Goal: Find specific page/section: Find specific page/section

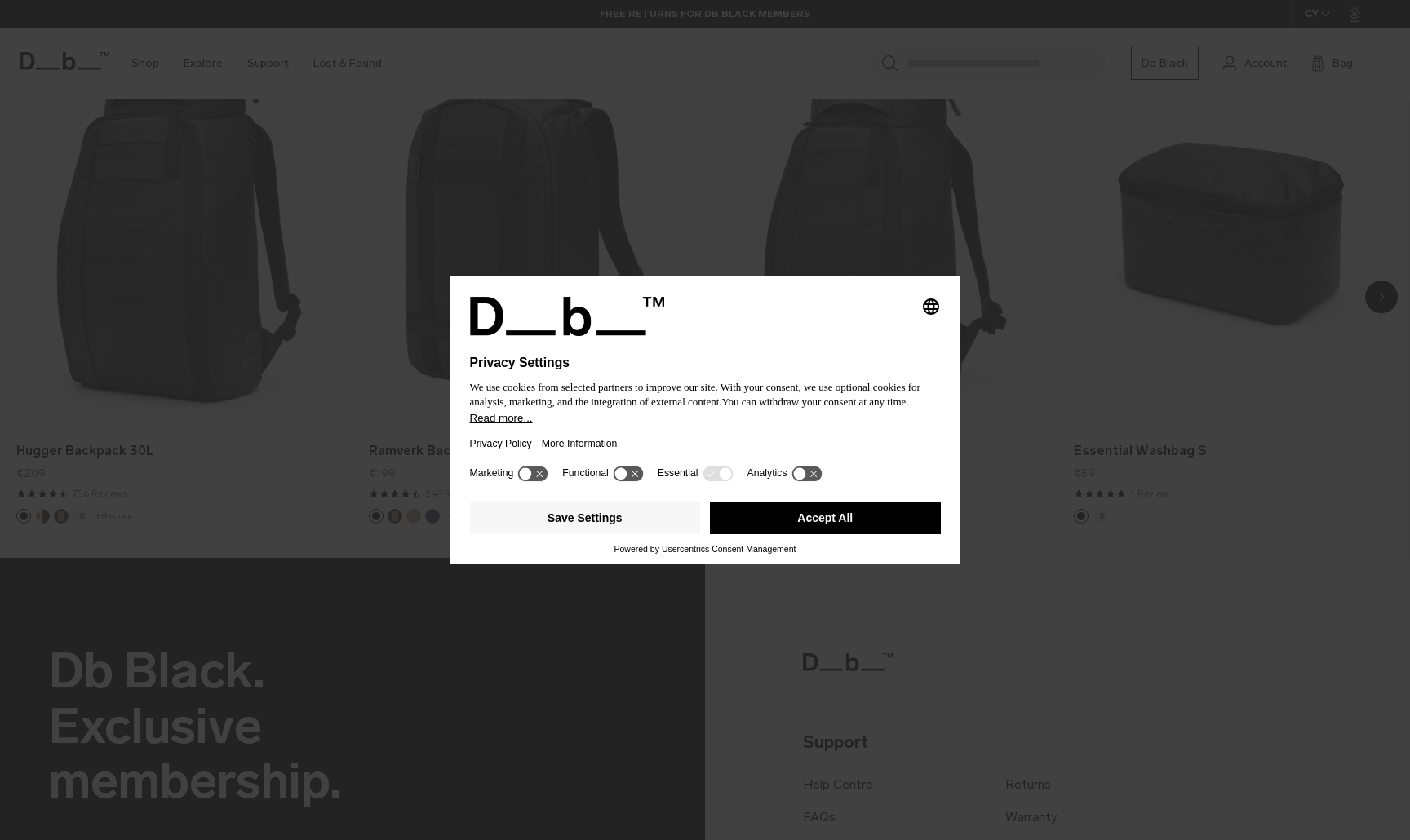
scroll to position [1284, 0]
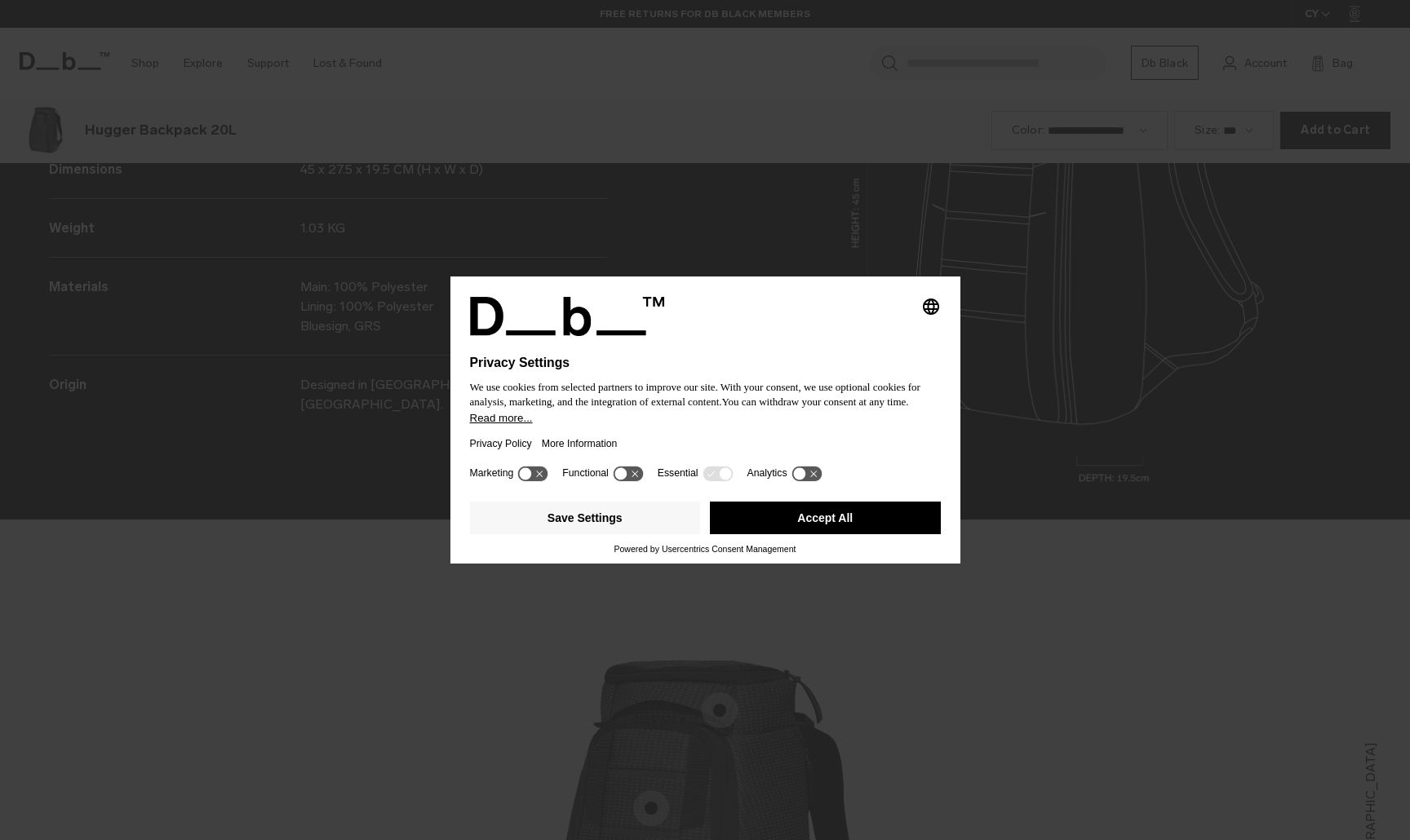
scroll to position [2520, 0]
